Goal: Task Accomplishment & Management: Complete application form

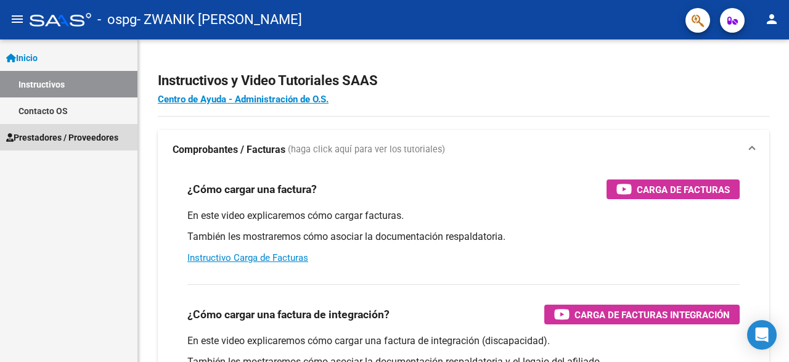
click at [68, 142] on span "Prestadores / Proveedores" at bounding box center [62, 138] width 112 height 14
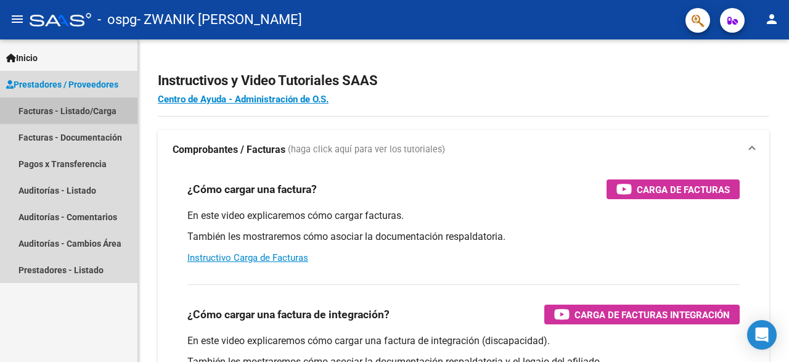
click at [84, 111] on link "Facturas - Listado/Carga" at bounding box center [69, 110] width 138 height 27
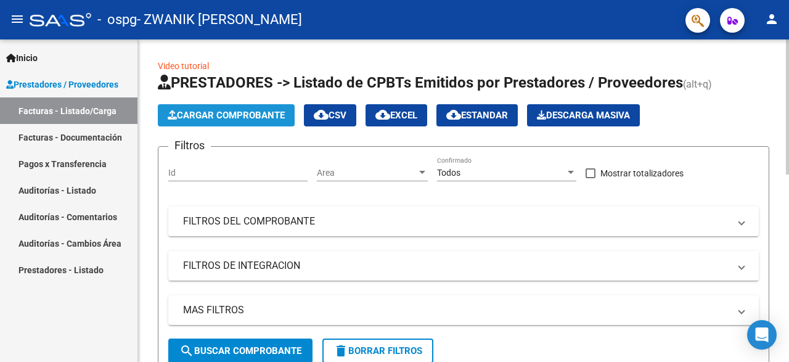
click at [272, 118] on span "Cargar Comprobante" at bounding box center [226, 115] width 117 height 11
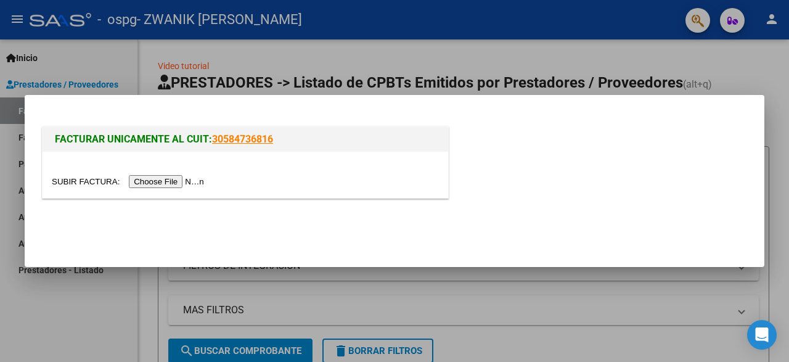
click at [77, 184] on input "file" at bounding box center [130, 181] width 156 height 13
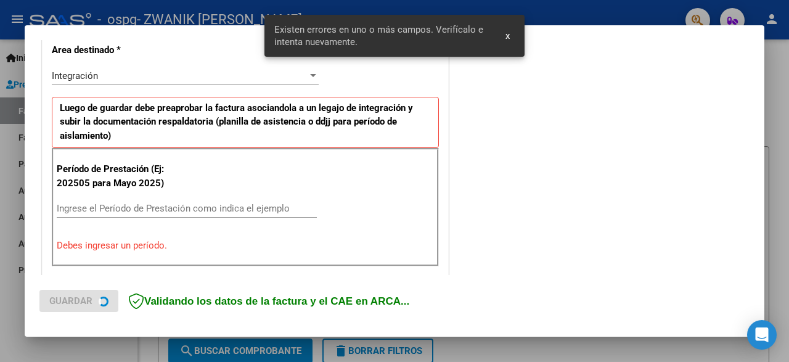
scroll to position [289, 0]
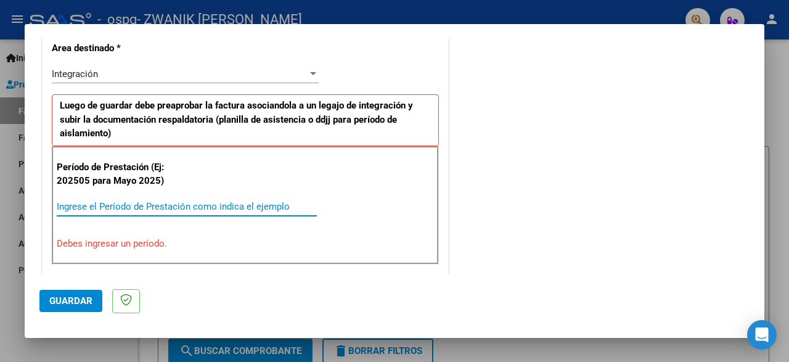
click at [113, 203] on input "Ingrese el Período de Prestación como indica el ejemplo" at bounding box center [187, 206] width 260 height 11
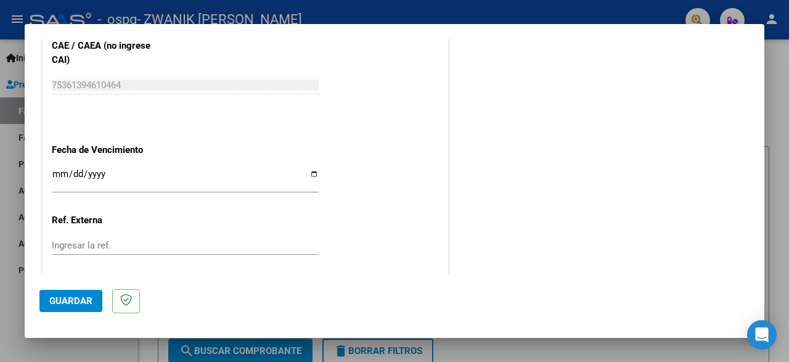
scroll to position [815, 0]
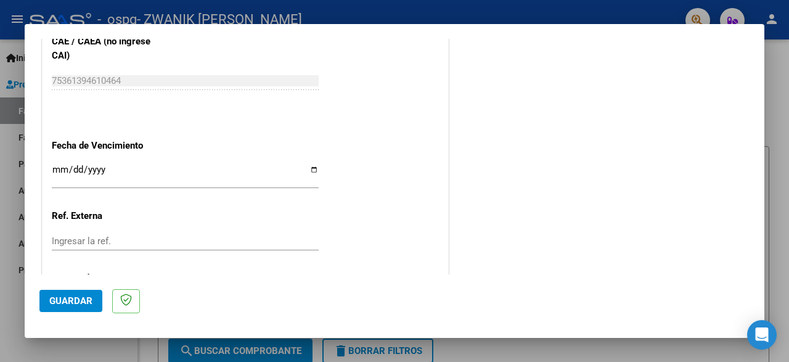
type input "202508"
click at [309, 165] on input "Ingresar la fecha" at bounding box center [185, 175] width 267 height 20
type input "[DATE]"
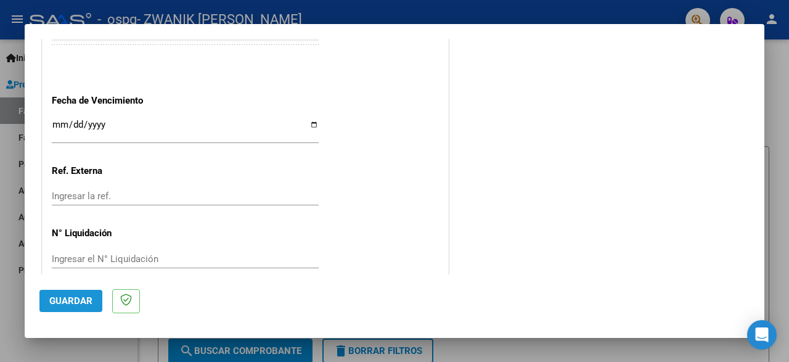
click at [75, 302] on span "Guardar" at bounding box center [70, 300] width 43 height 11
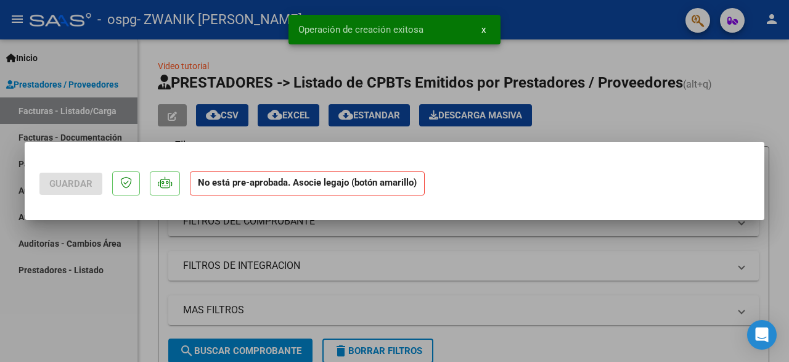
scroll to position [0, 0]
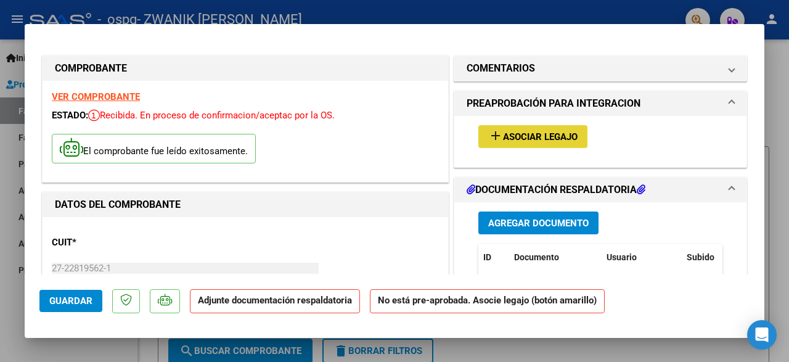
click at [551, 133] on span "Asociar Legajo" at bounding box center [540, 136] width 75 height 11
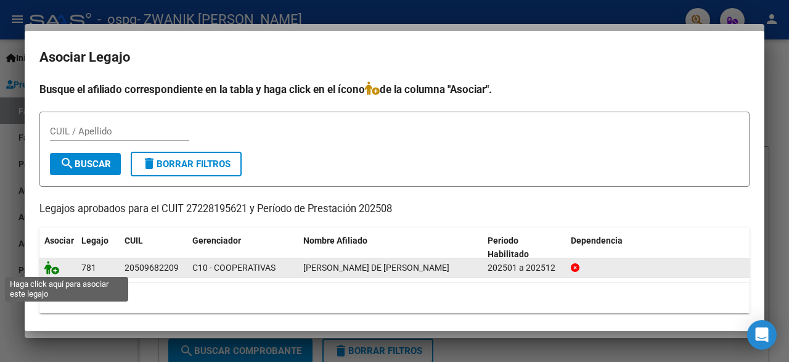
click at [54, 270] on icon at bounding box center [51, 268] width 15 height 14
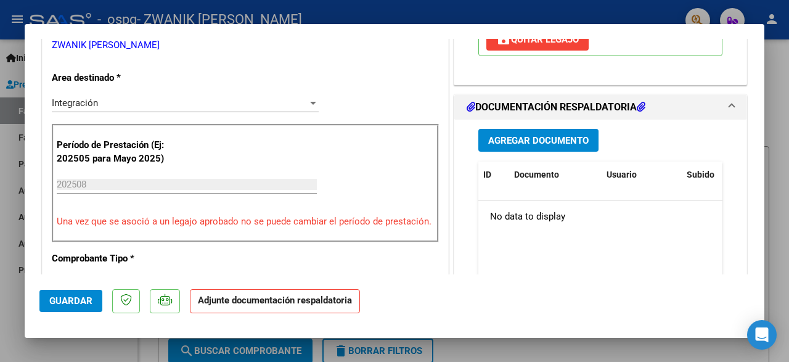
scroll to position [282, 0]
click at [554, 136] on span "Agregar Documento" at bounding box center [538, 141] width 101 height 11
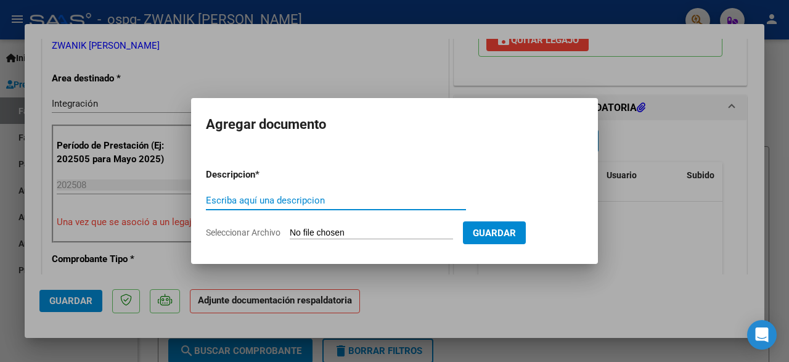
click at [268, 203] on input "Escriba aquí una descripcion" at bounding box center [336, 200] width 260 height 11
type input "Planilla de asistencia"
click at [322, 234] on input "Seleccionar Archivo" at bounding box center [371, 234] width 163 height 12
type input "C:\fakepath\Nehemías.pdf"
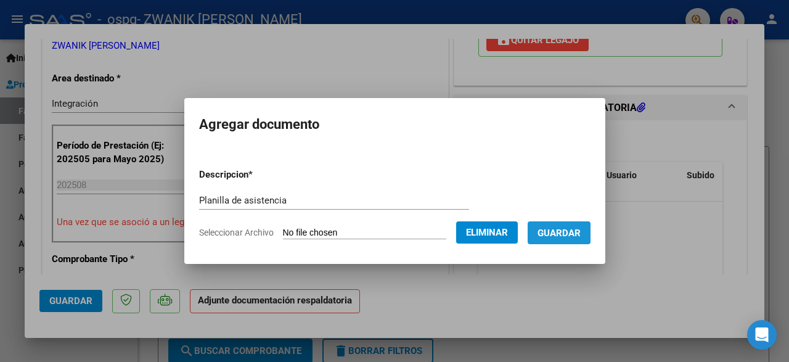
click at [560, 234] on span "Guardar" at bounding box center [559, 233] width 43 height 11
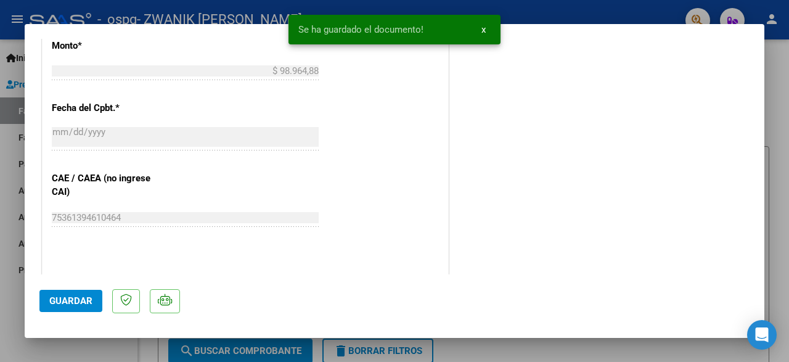
scroll to position [687, 0]
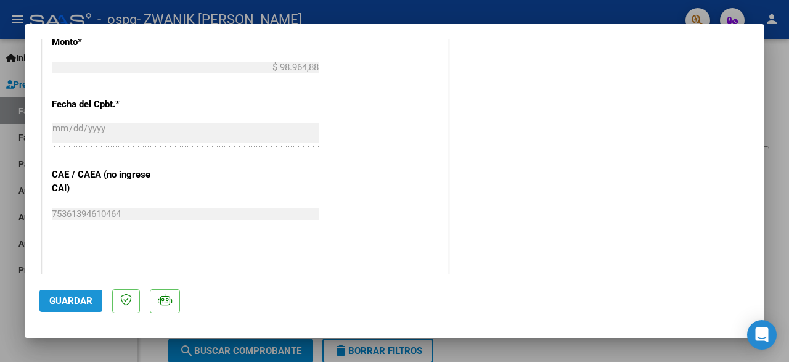
click at [74, 301] on span "Guardar" at bounding box center [70, 300] width 43 height 11
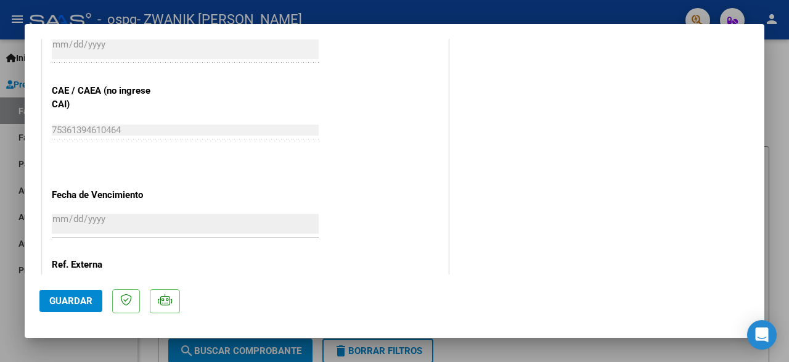
scroll to position [730, 0]
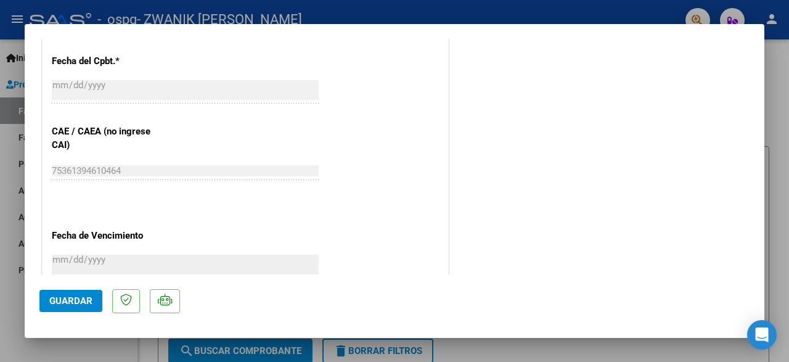
click at [540, 11] on div at bounding box center [394, 181] width 789 height 362
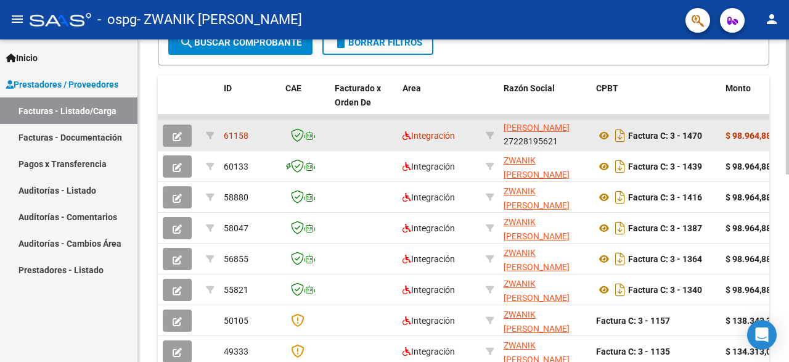
scroll to position [311, 0]
